Goal: Task Accomplishment & Management: Manage account settings

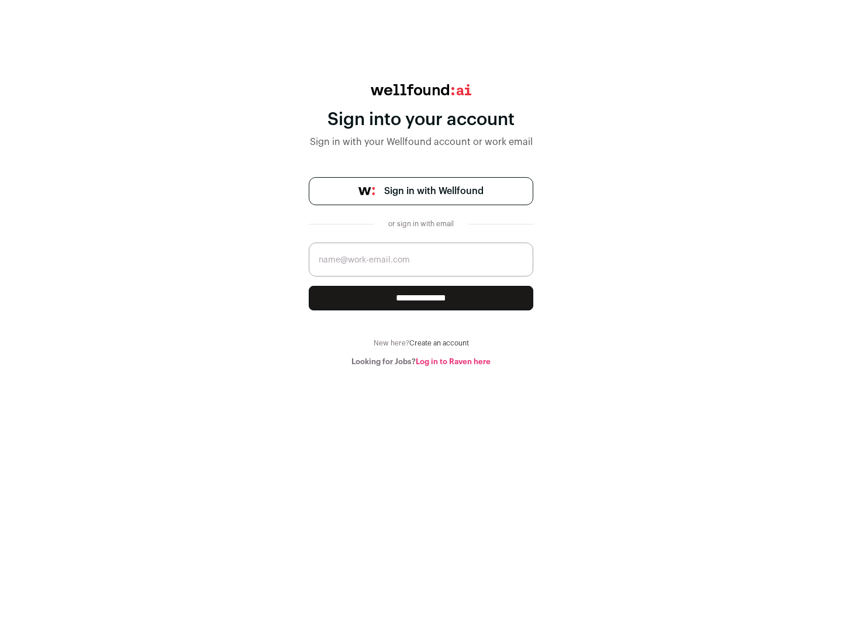
click at [433, 191] on span "Sign in with Wellfound" at bounding box center [433, 191] width 99 height 14
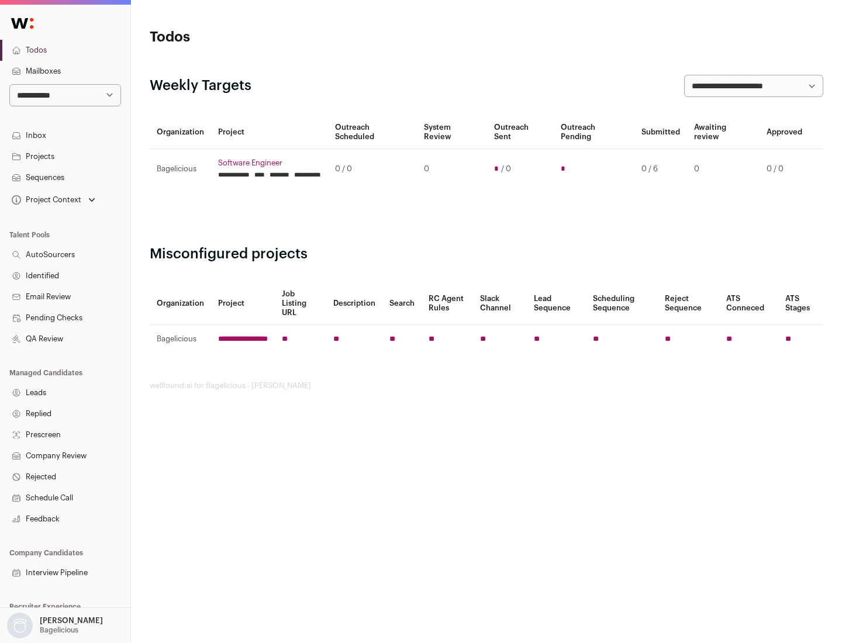
click at [65, 156] on link "Projects" at bounding box center [65, 156] width 130 height 21
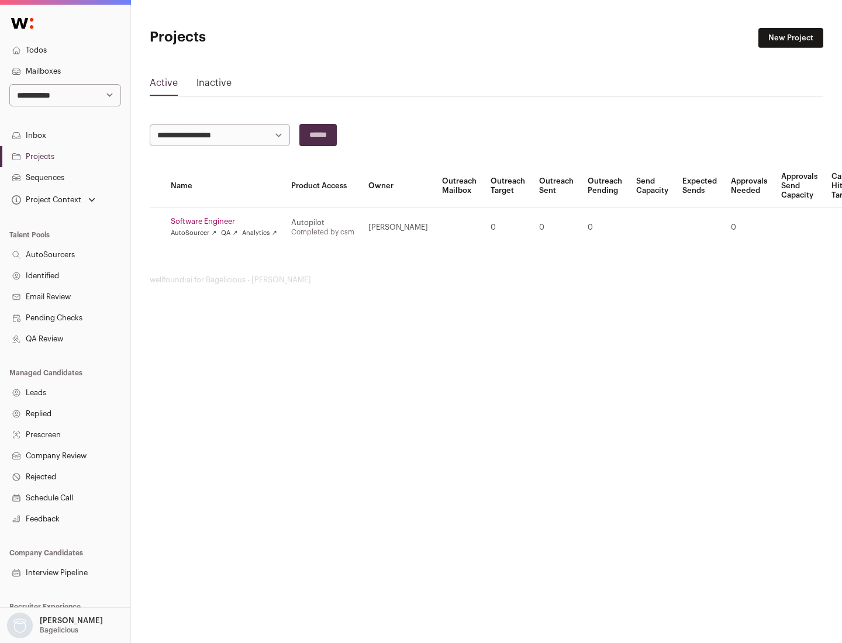
click at [228, 222] on link "Software Engineer" at bounding box center [224, 221] width 106 height 9
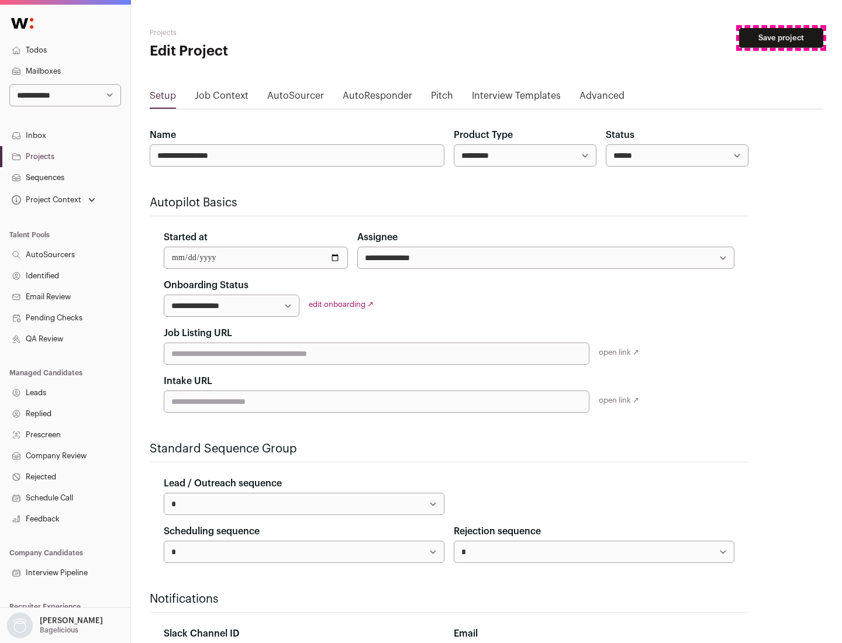
click at [781, 38] on button "Save project" at bounding box center [781, 38] width 84 height 20
